Goal: Transaction & Acquisition: Subscribe to service/newsletter

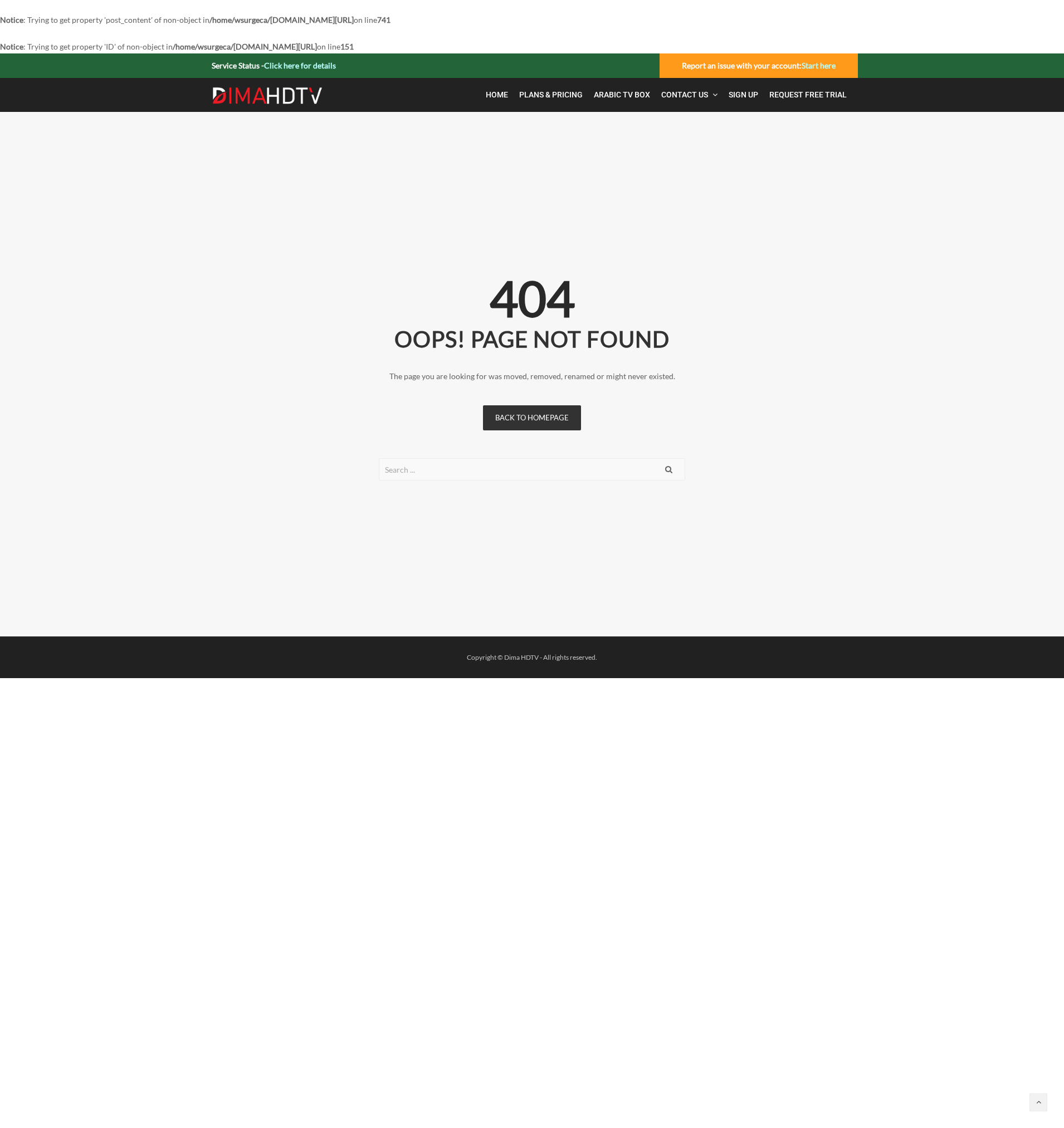
click at [253, 94] on img at bounding box center [267, 96] width 112 height 18
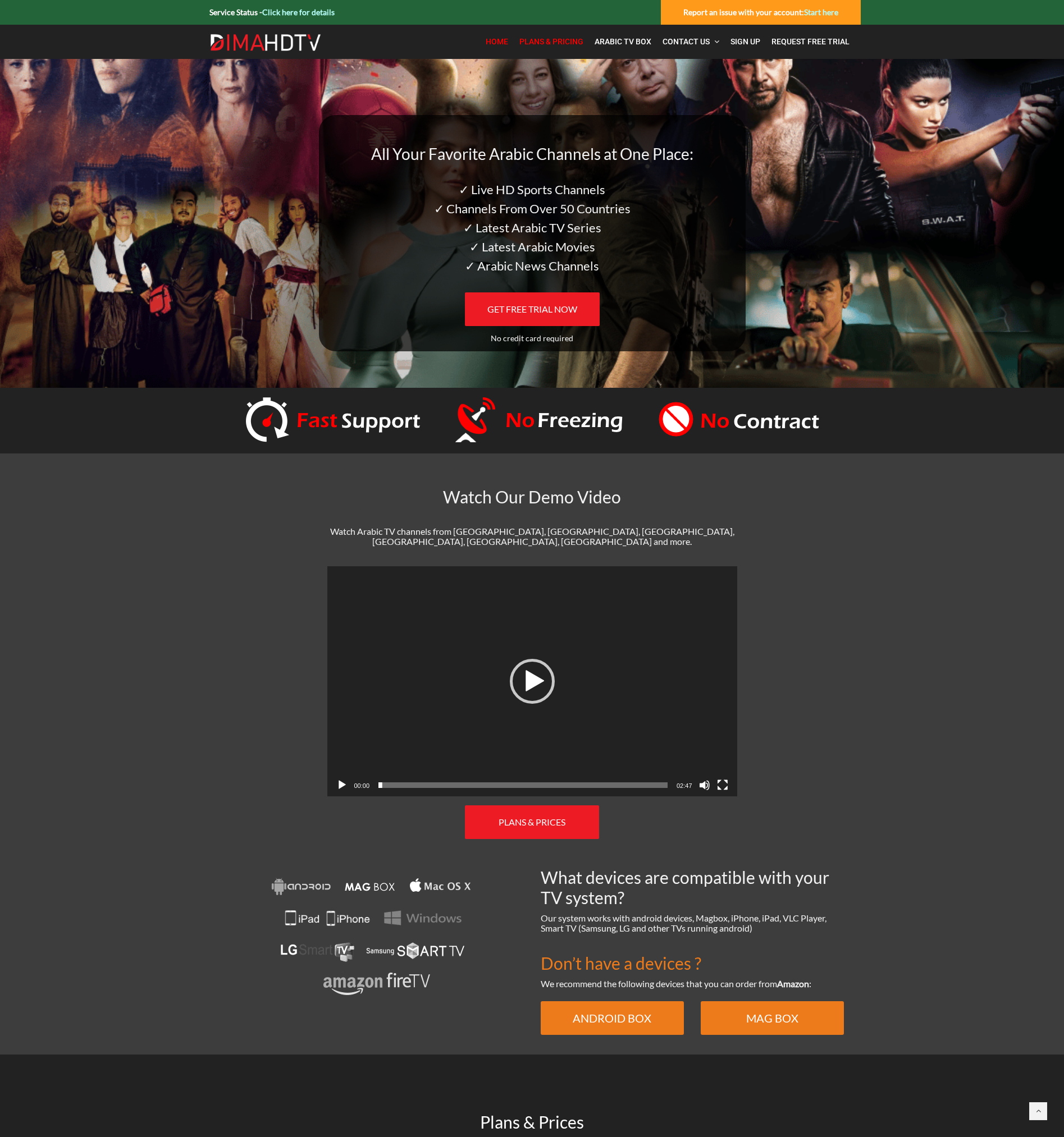
click at [545, 38] on span "Plans & Pricing" at bounding box center [551, 41] width 64 height 9
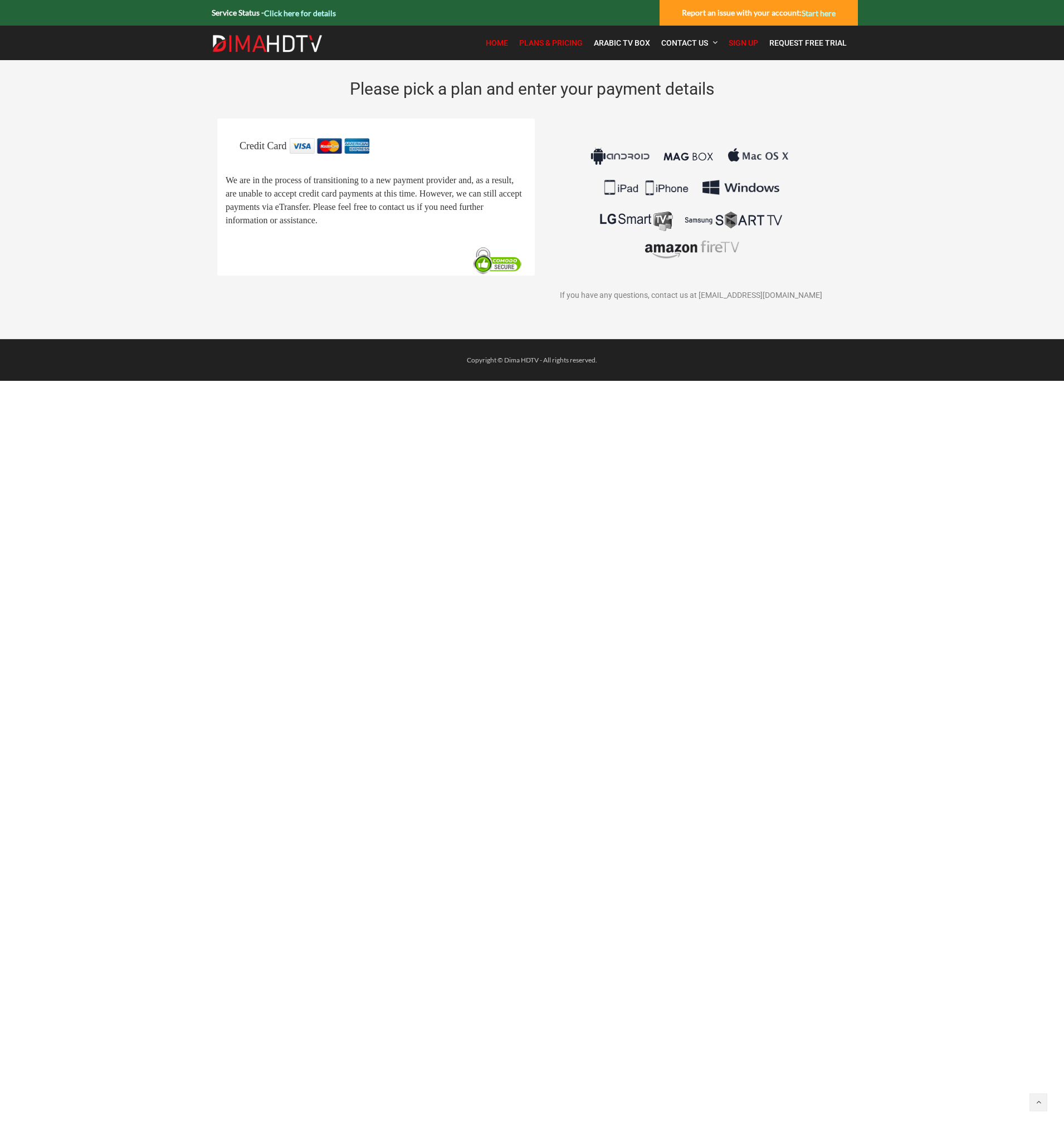
click at [499, 47] on span "Home" at bounding box center [497, 42] width 22 height 9
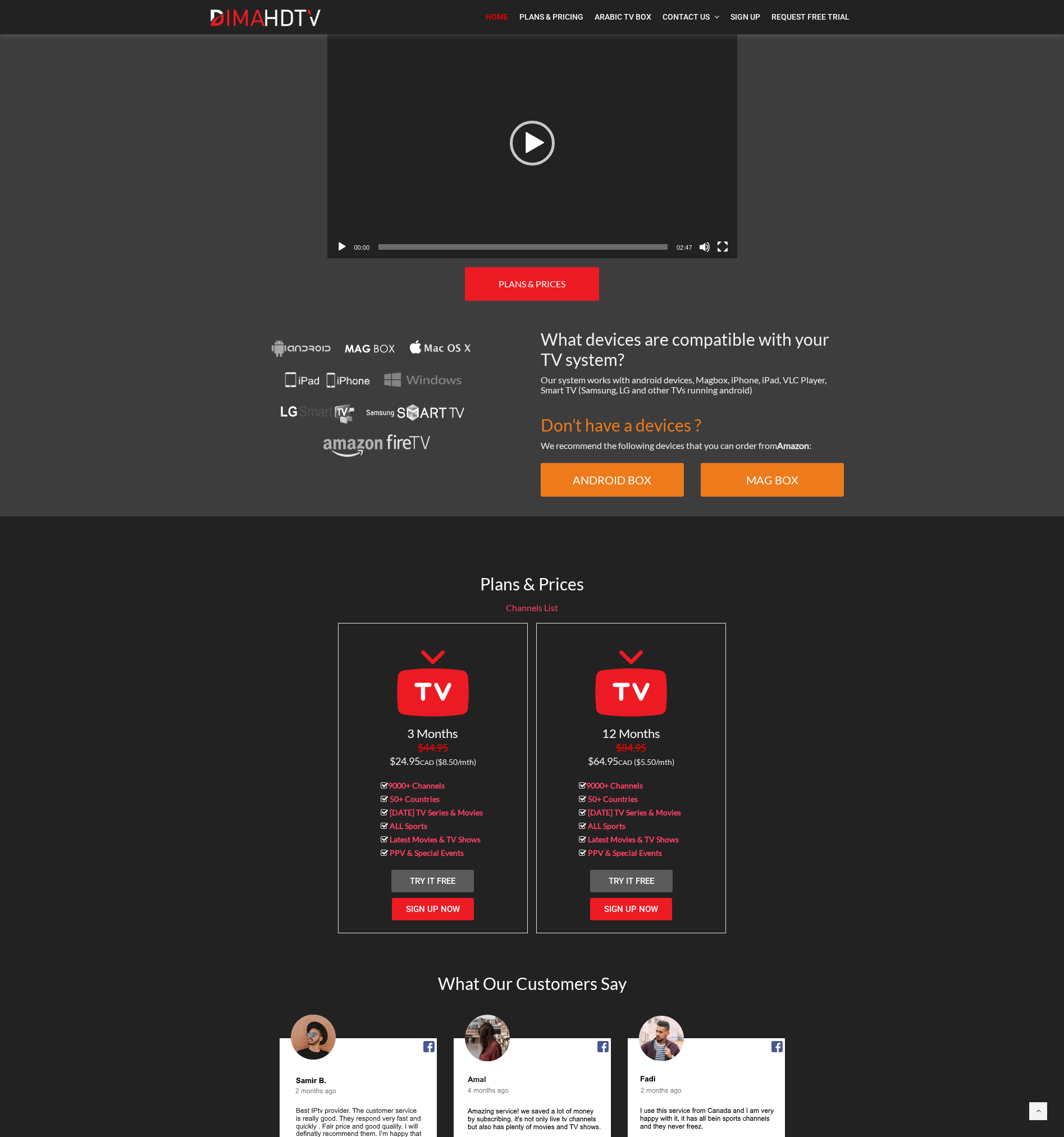
scroll to position [561, 0]
